Goal: Find specific page/section: Find specific page/section

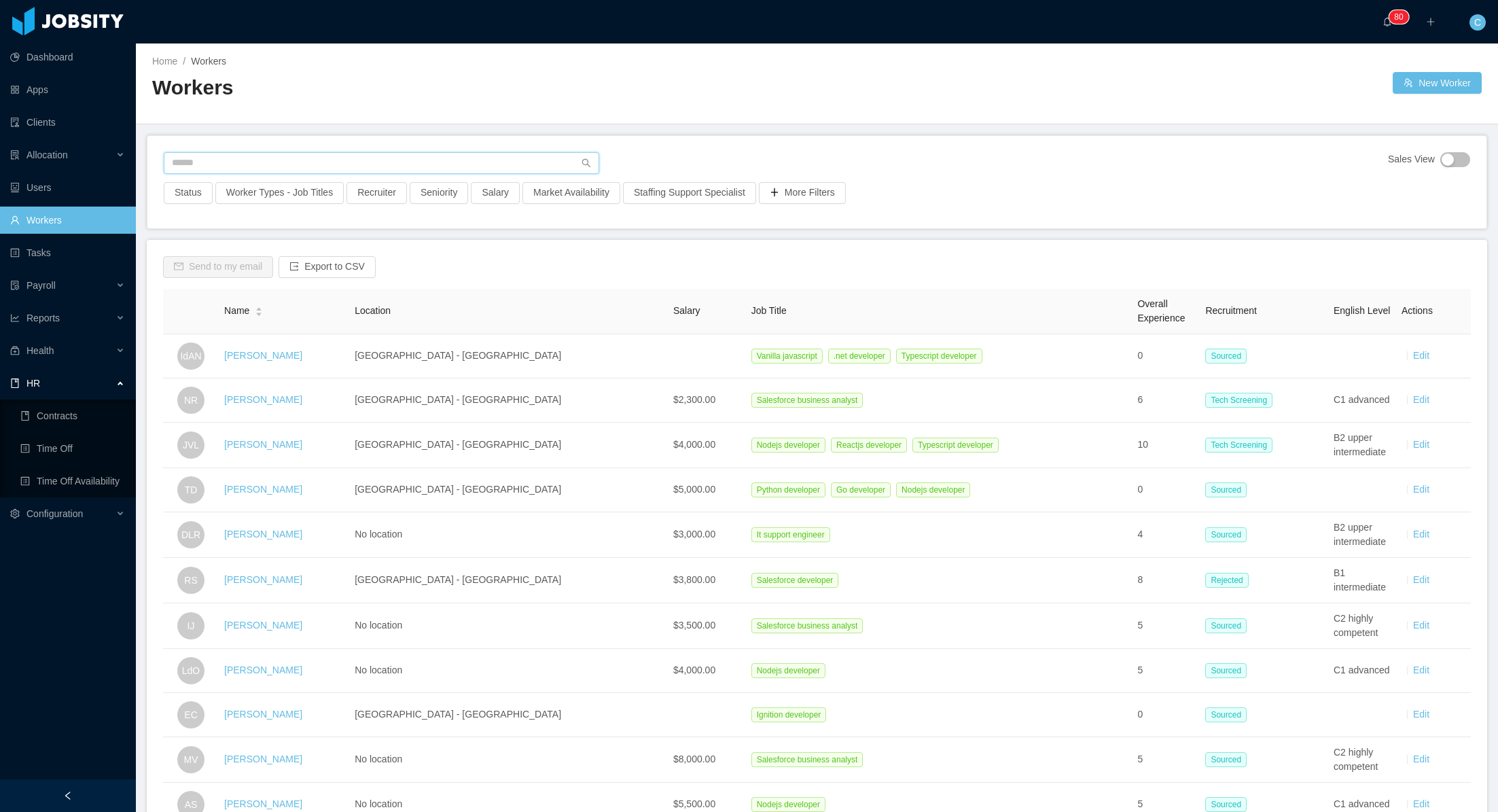
click at [230, 166] on input "text" at bounding box center [381, 163] width 435 height 22
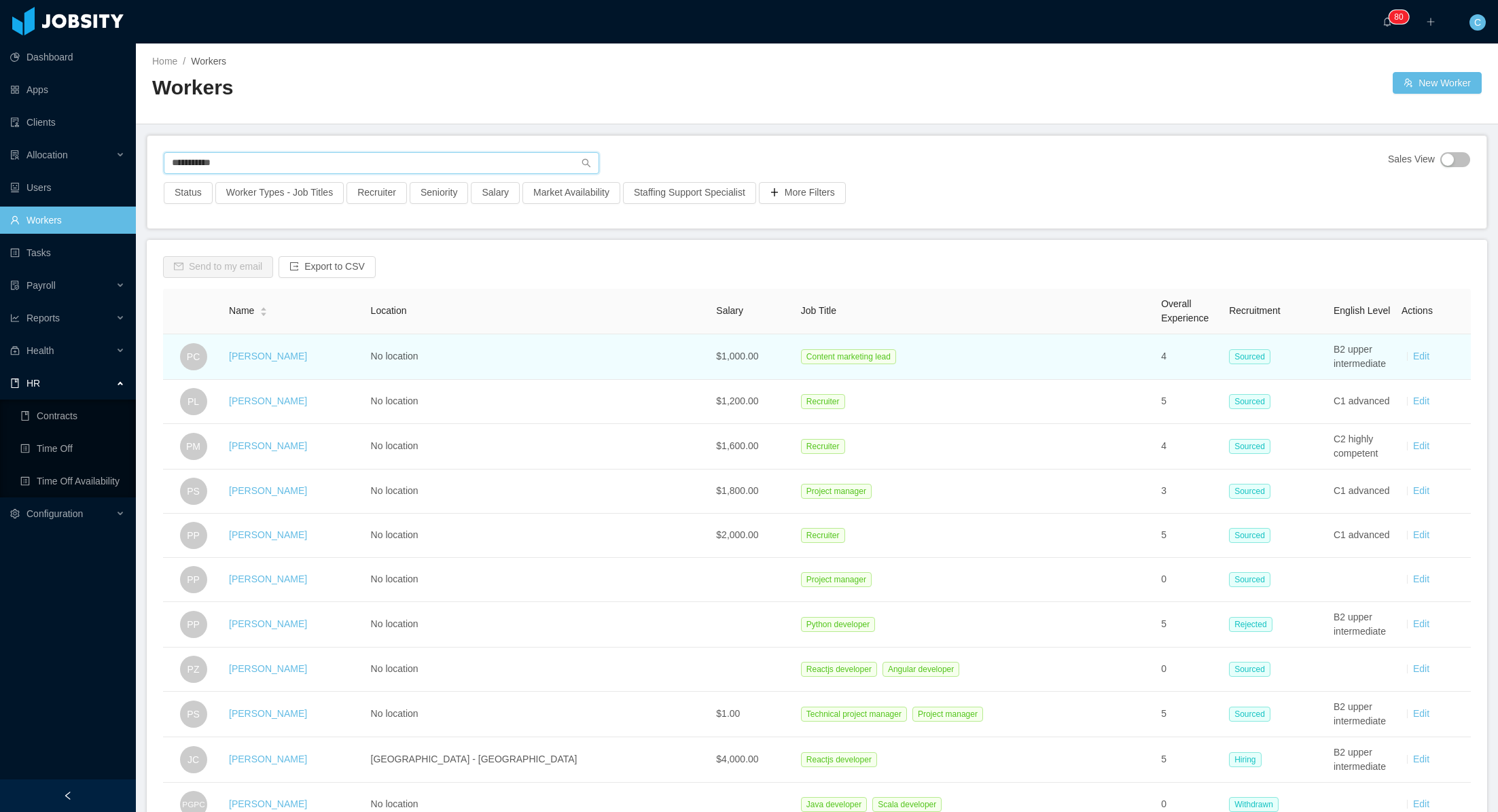
type input "**********"
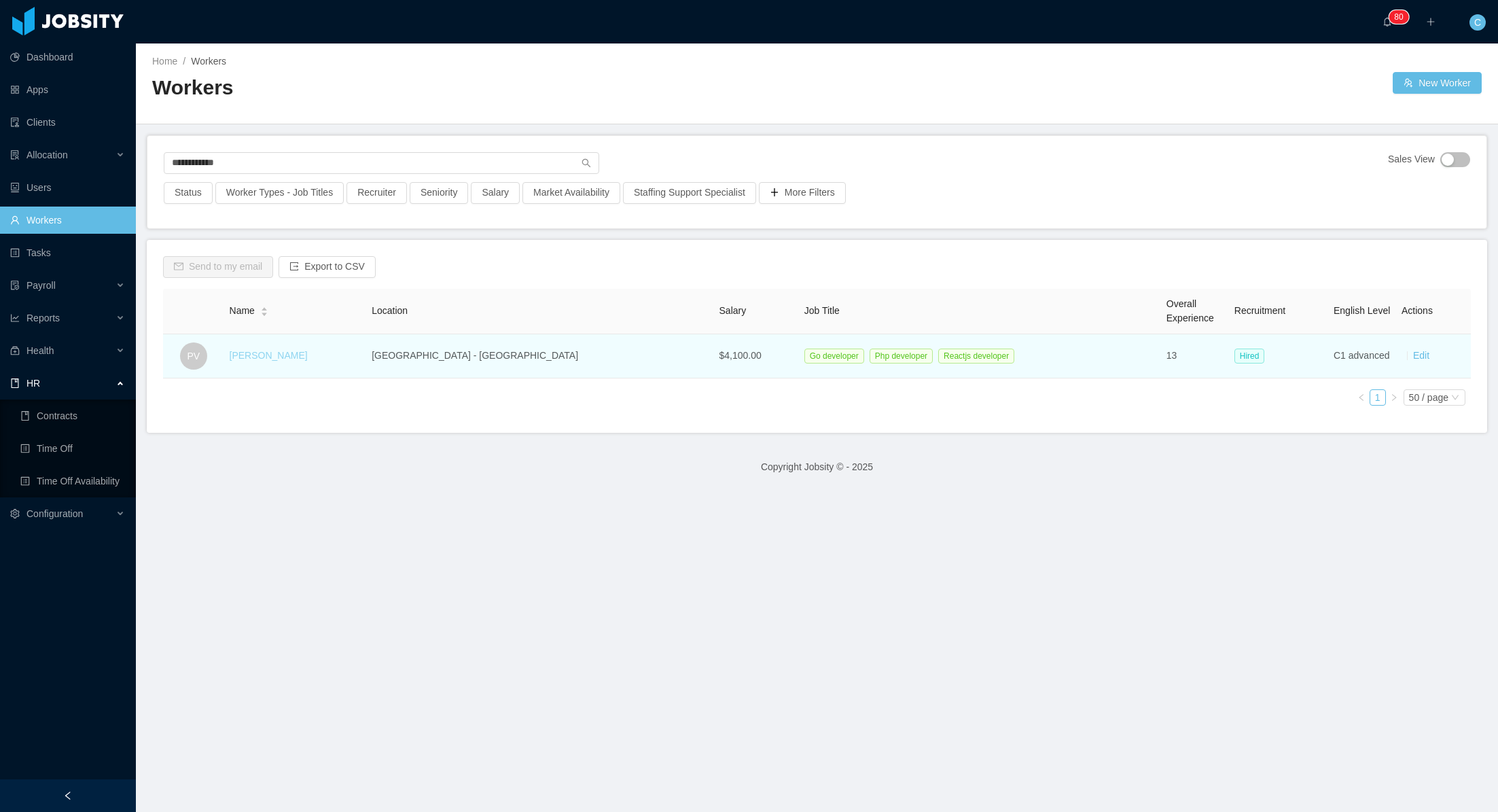
click at [290, 356] on link "[PERSON_NAME]" at bounding box center [269, 356] width 78 height 11
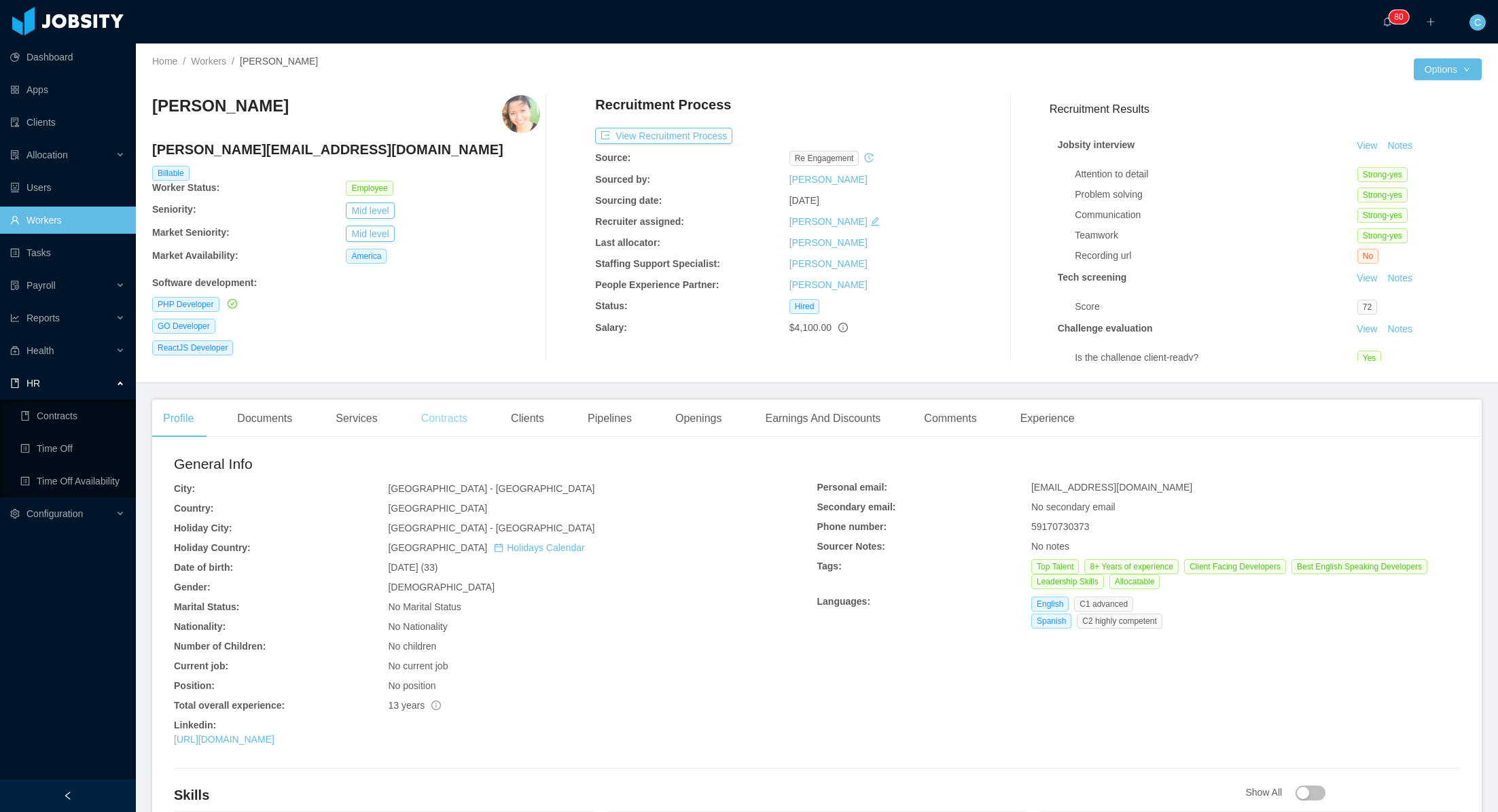
click at [443, 421] on div "Contracts" at bounding box center [444, 419] width 68 height 38
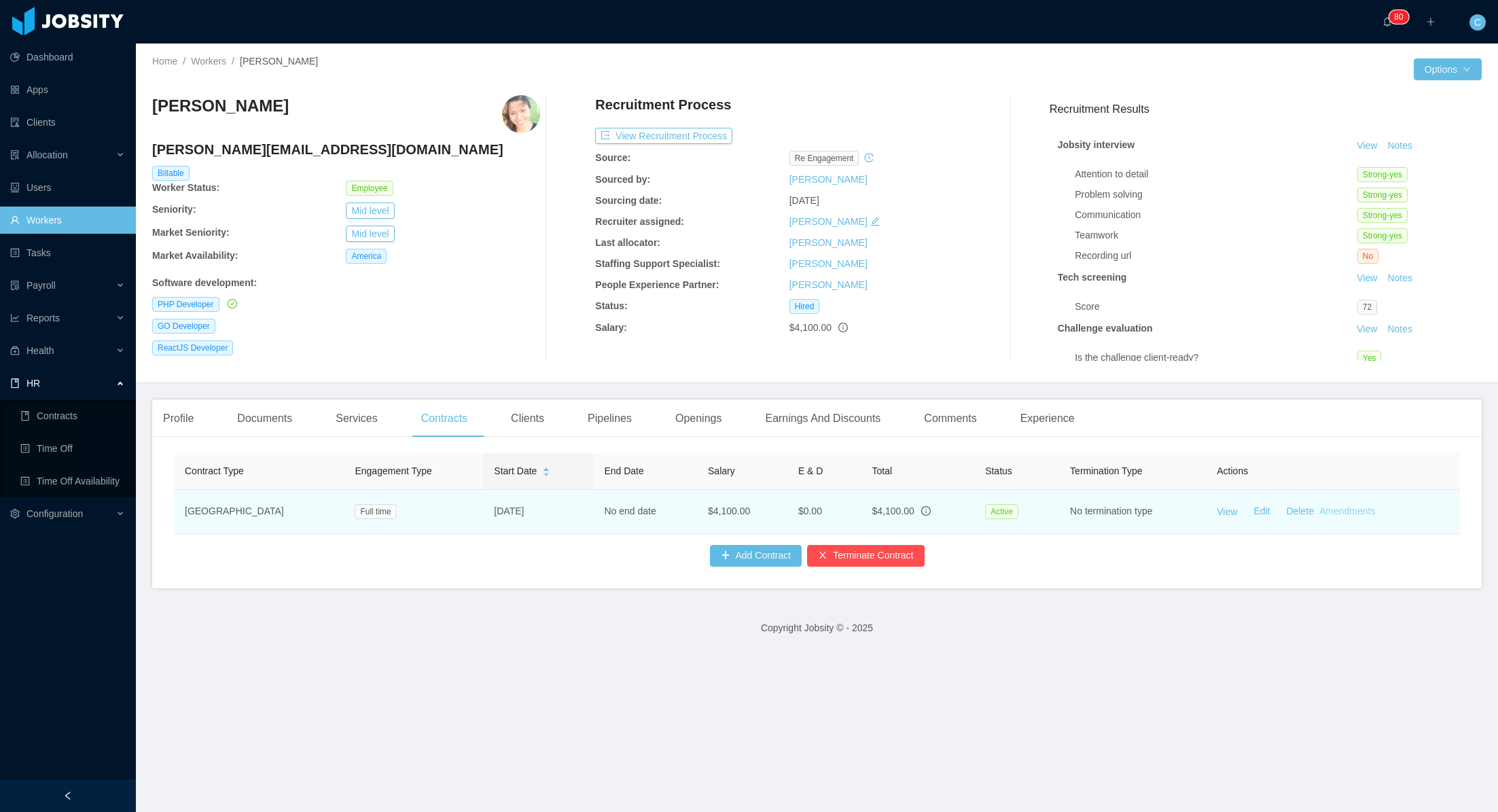
click at [1334, 514] on link "Amendments" at bounding box center [1348, 511] width 56 height 11
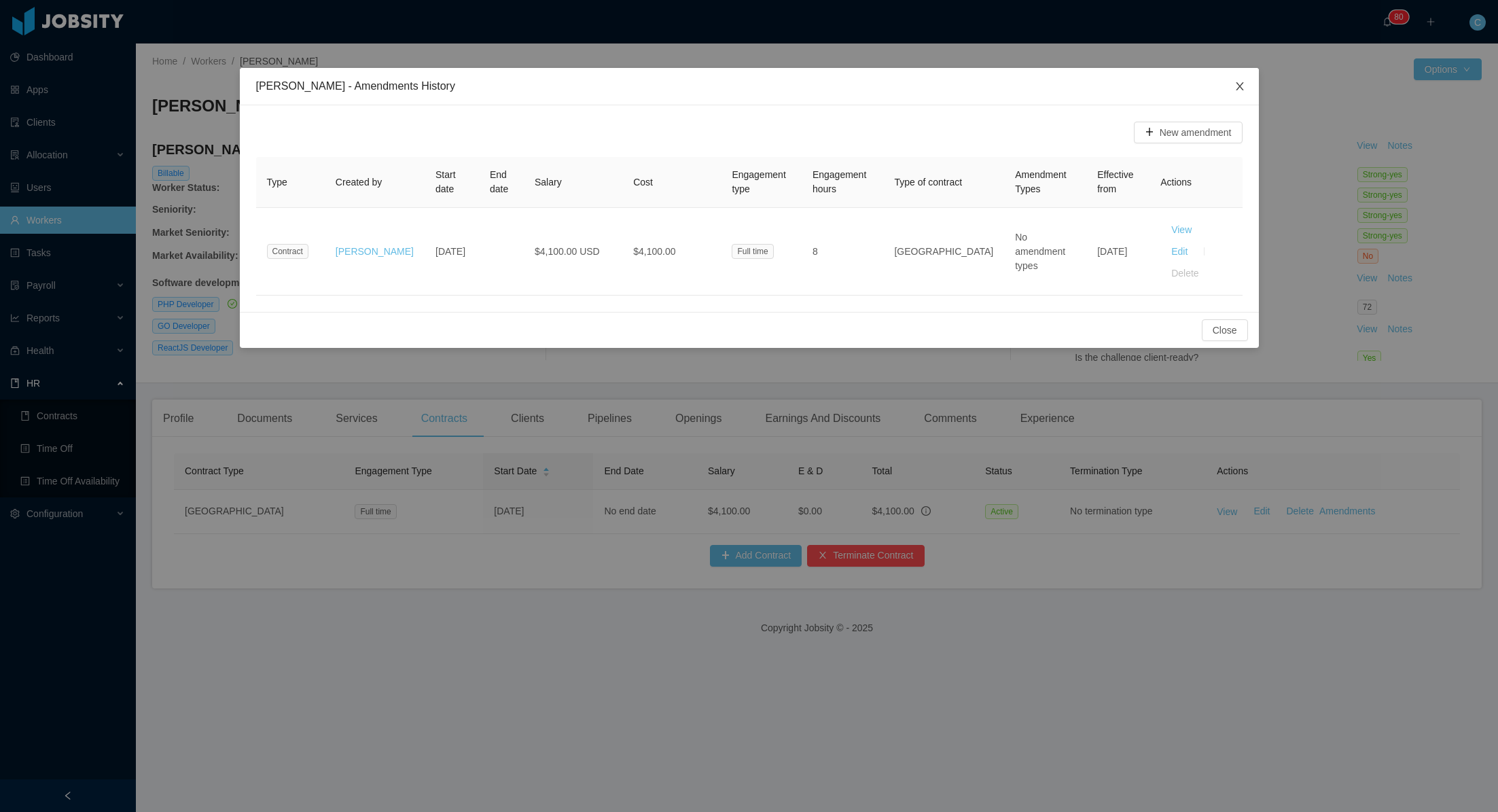
click at [1239, 84] on icon "icon: close" at bounding box center [1240, 87] width 11 height 11
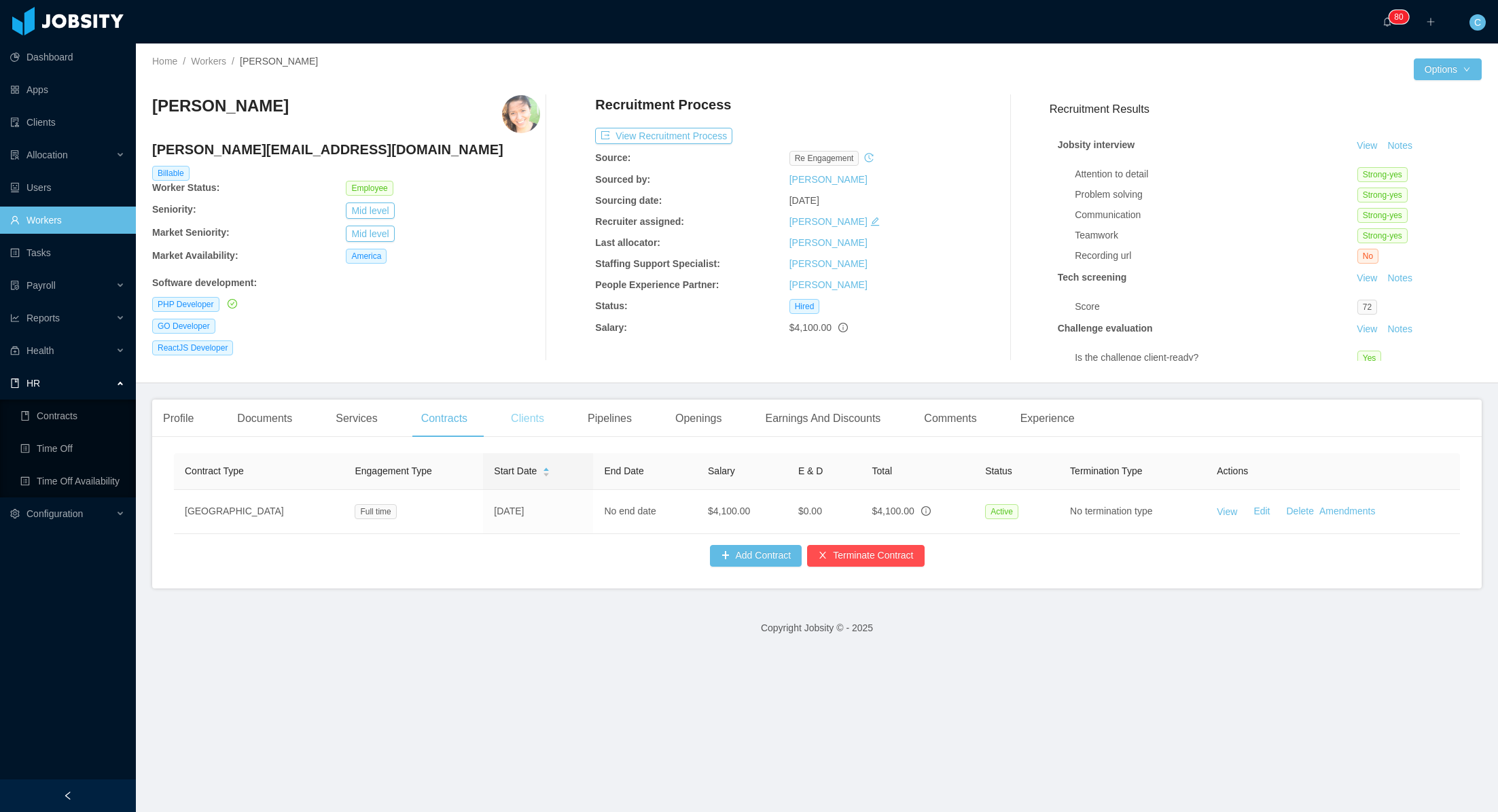
click at [555, 416] on div "Clients" at bounding box center [527, 419] width 55 height 38
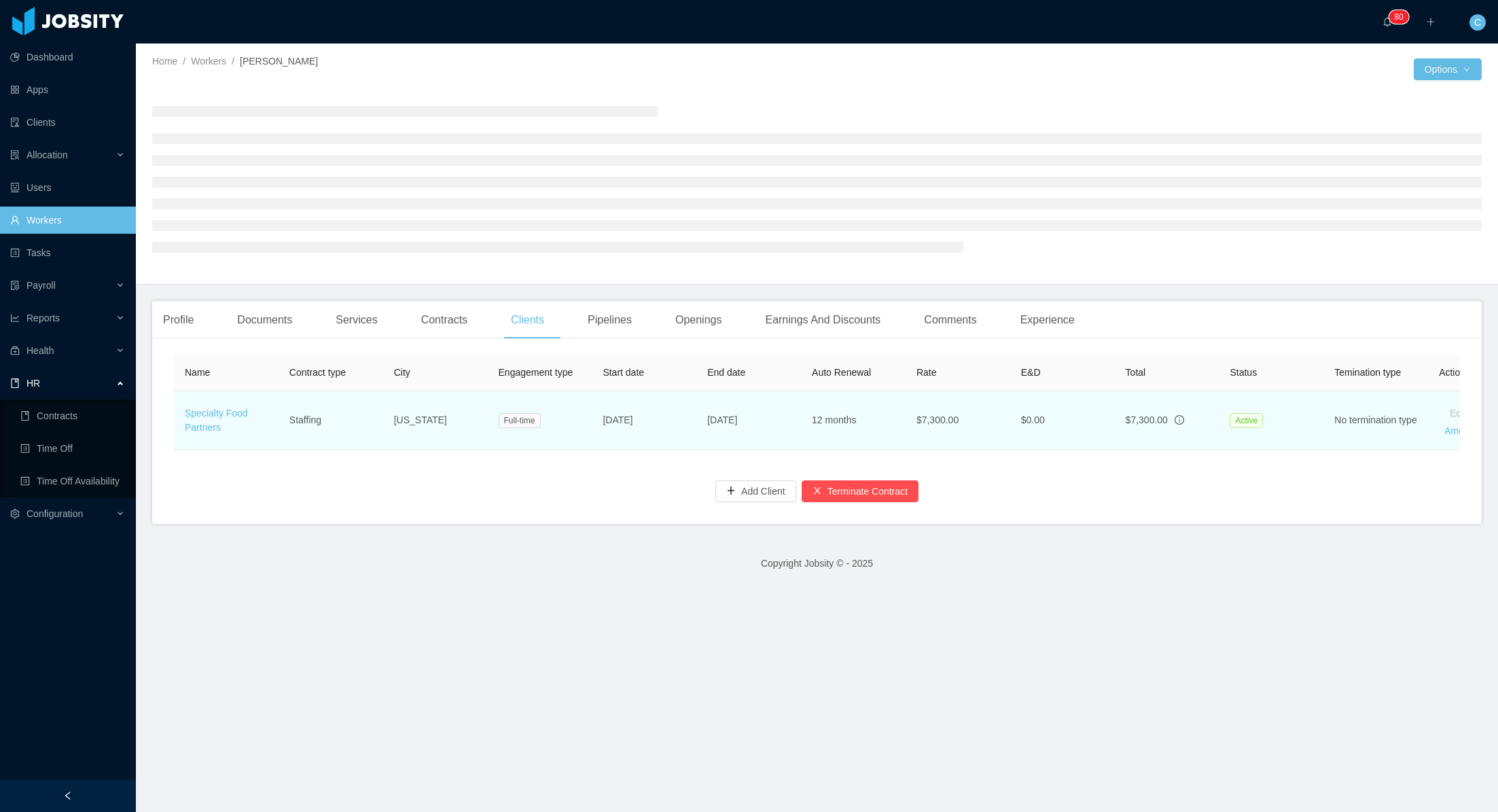
click at [203, 339] on div "Profile" at bounding box center [178, 320] width 52 height 38
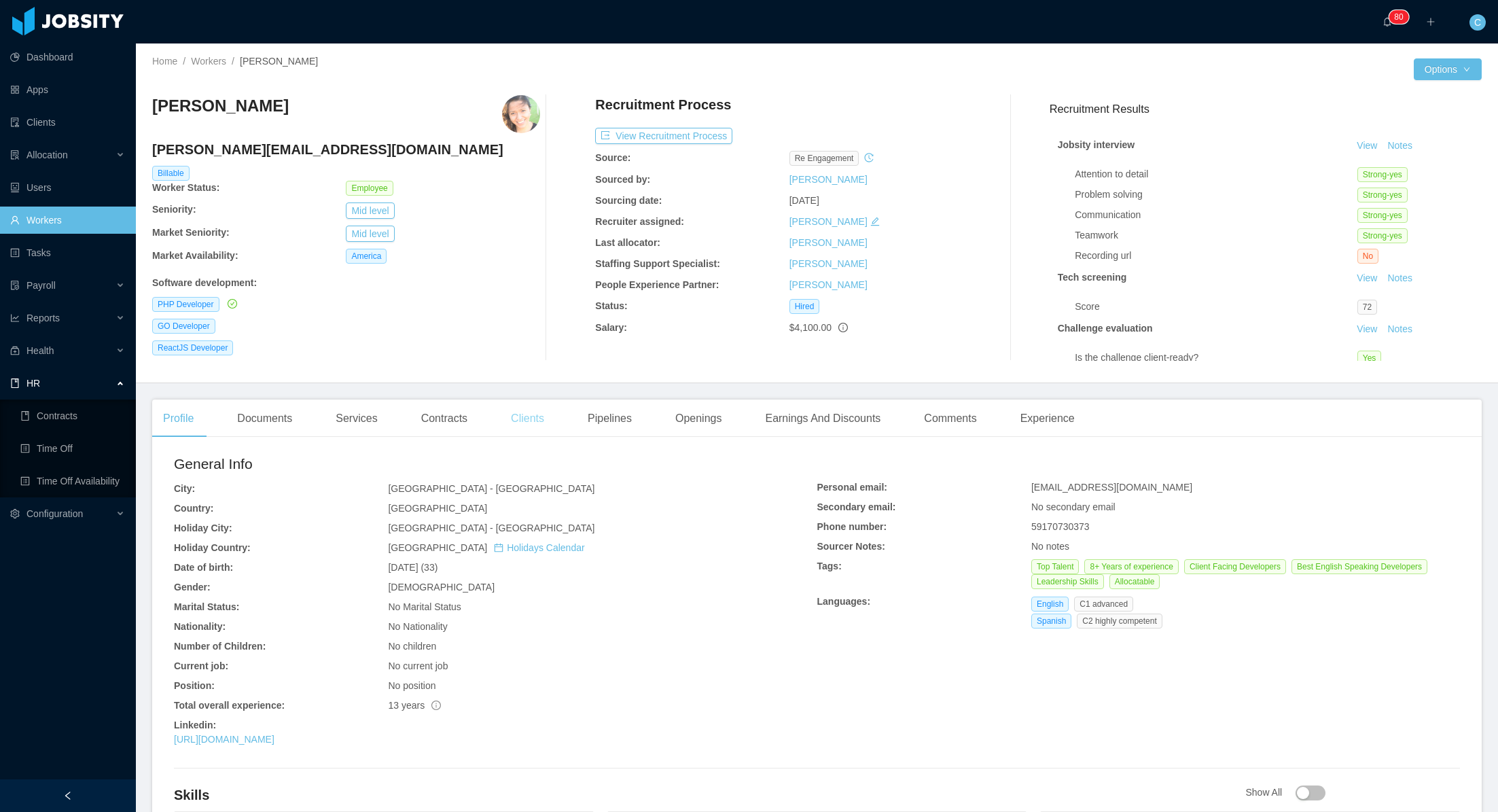
click at [544, 420] on div "Clients" at bounding box center [527, 419] width 55 height 38
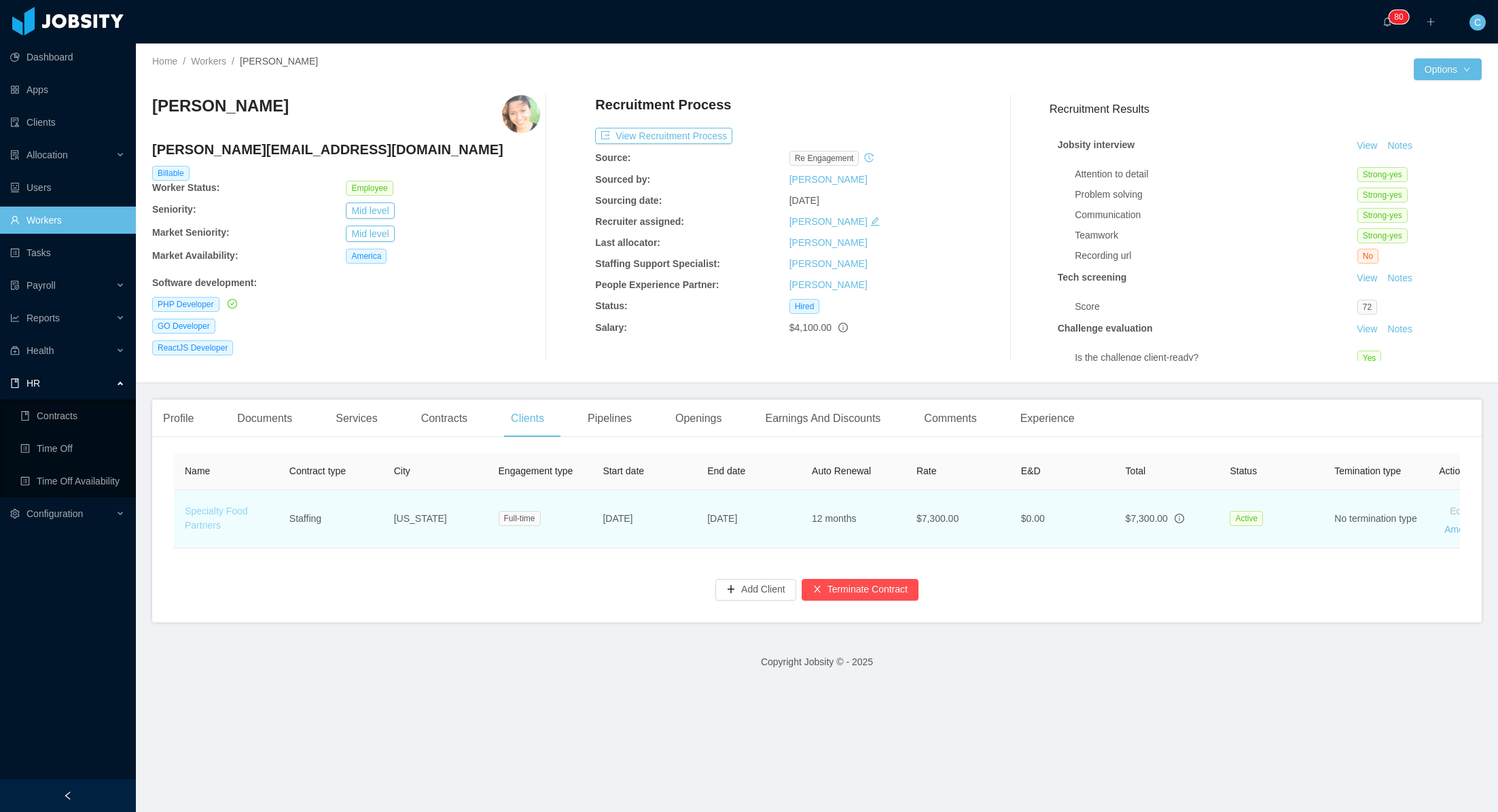
click at [202, 512] on link "Specialty Food Partners" at bounding box center [216, 518] width 63 height 25
